Goal: Ask a question

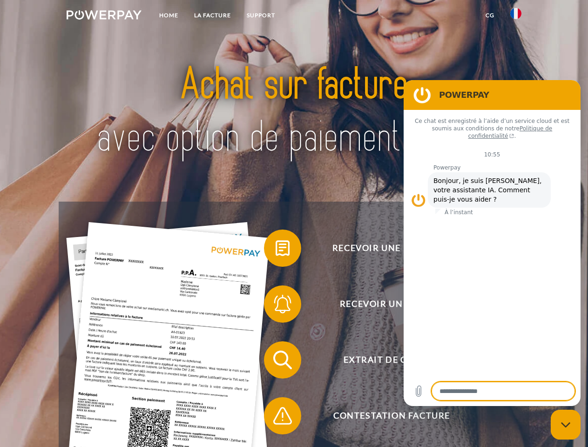
click at [104, 16] on img at bounding box center [104, 14] width 75 height 9
click at [516, 16] on img at bounding box center [516, 13] width 11 height 11
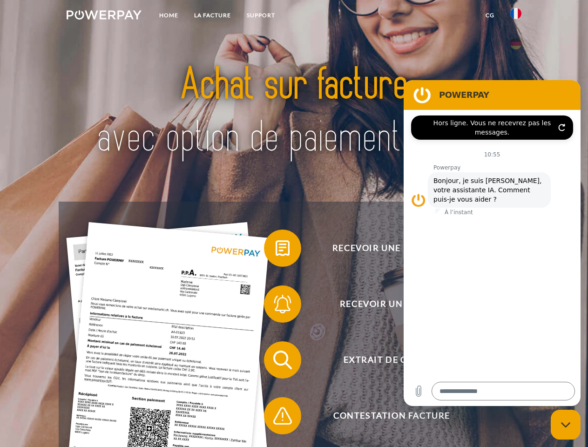
click at [490, 15] on link "CG" at bounding box center [490, 15] width 25 height 17
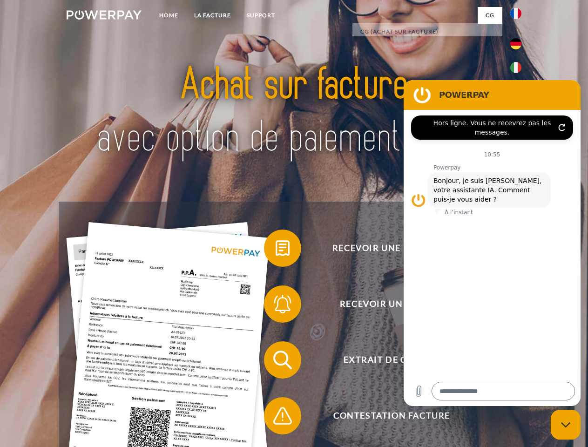
click at [276, 250] on span at bounding box center [269, 248] width 47 height 47
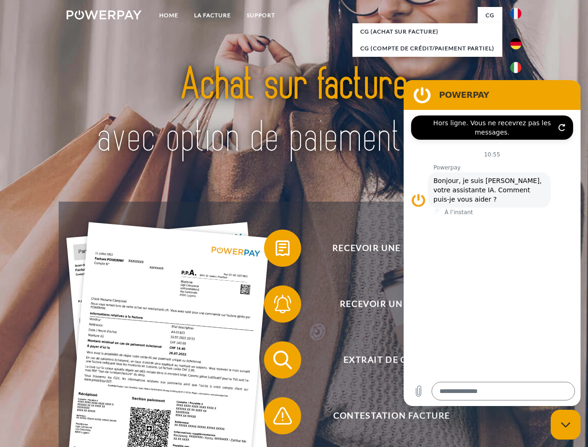
click at [276, 306] on span at bounding box center [269, 304] width 47 height 47
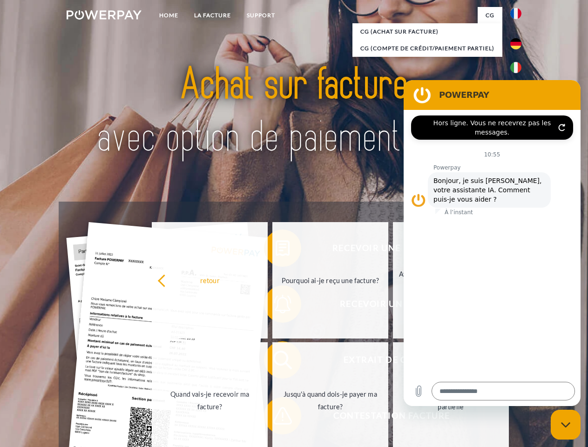
click at [276, 362] on link "Jusqu'à quand dois-je payer ma facture?" at bounding box center [331, 400] width 116 height 116
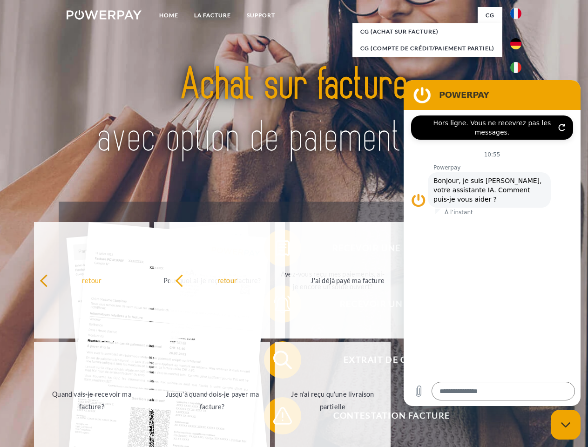
click at [276, 418] on span at bounding box center [269, 416] width 47 height 47
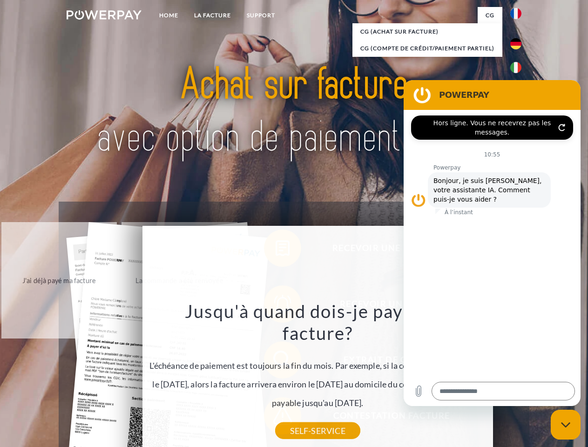
click at [566, 425] on icon "Fermer la fenêtre de messagerie" at bounding box center [566, 425] width 10 height 6
type textarea "*"
